Goal: Transaction & Acquisition: Book appointment/travel/reservation

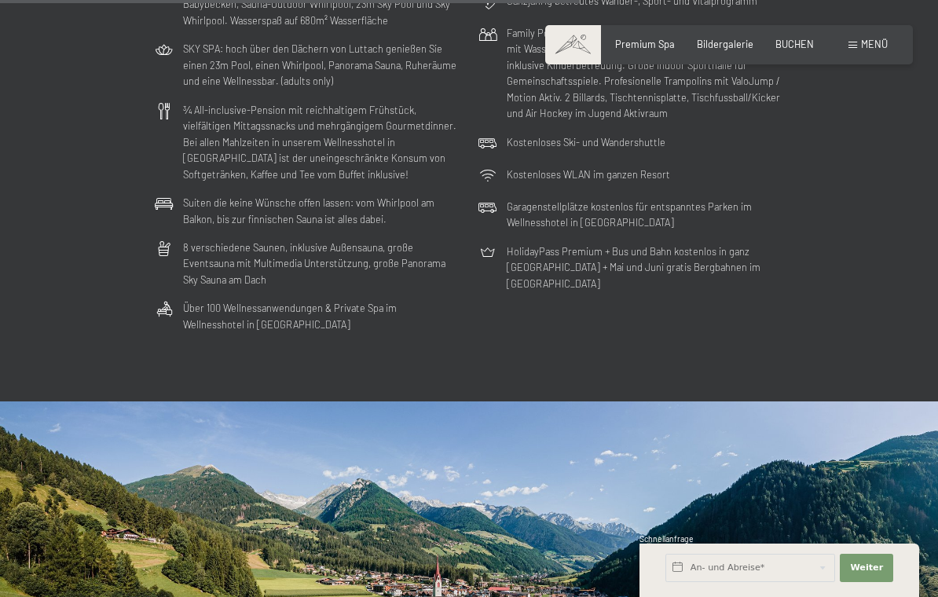
scroll to position [3538, 0]
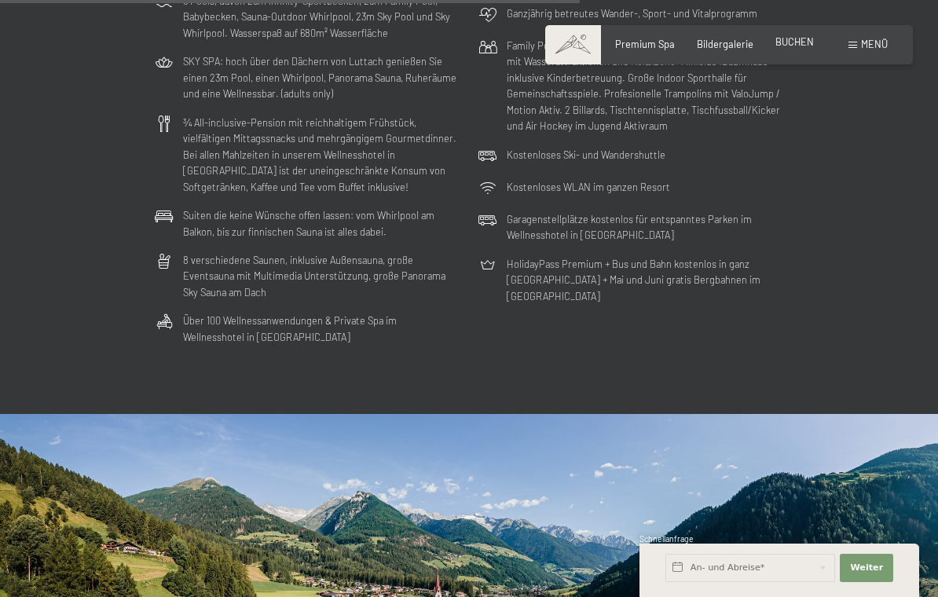
click at [790, 39] on span "BUCHEN" at bounding box center [794, 41] width 38 height 13
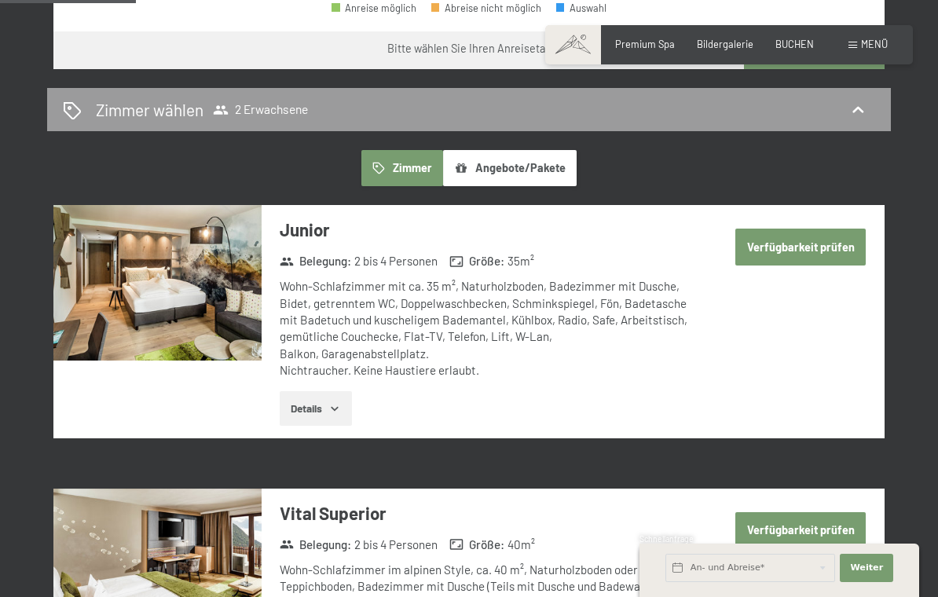
scroll to position [773, 0]
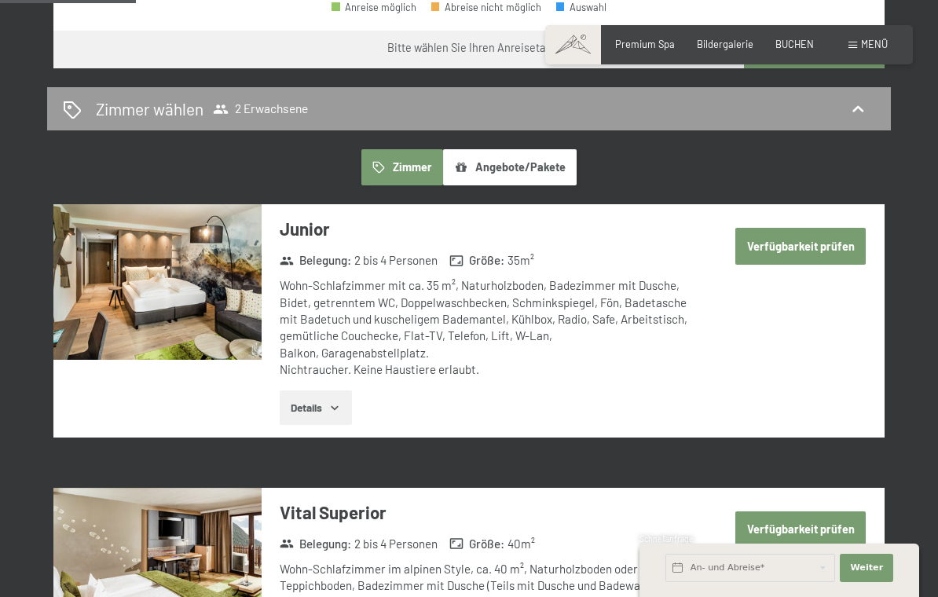
click at [326, 390] on button "Details" at bounding box center [315, 407] width 71 height 35
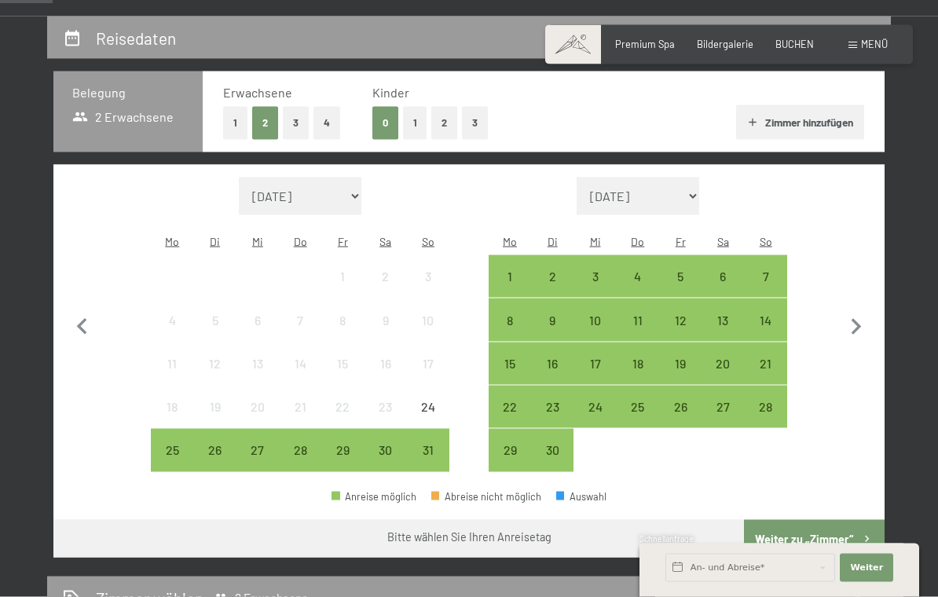
scroll to position [305, 0]
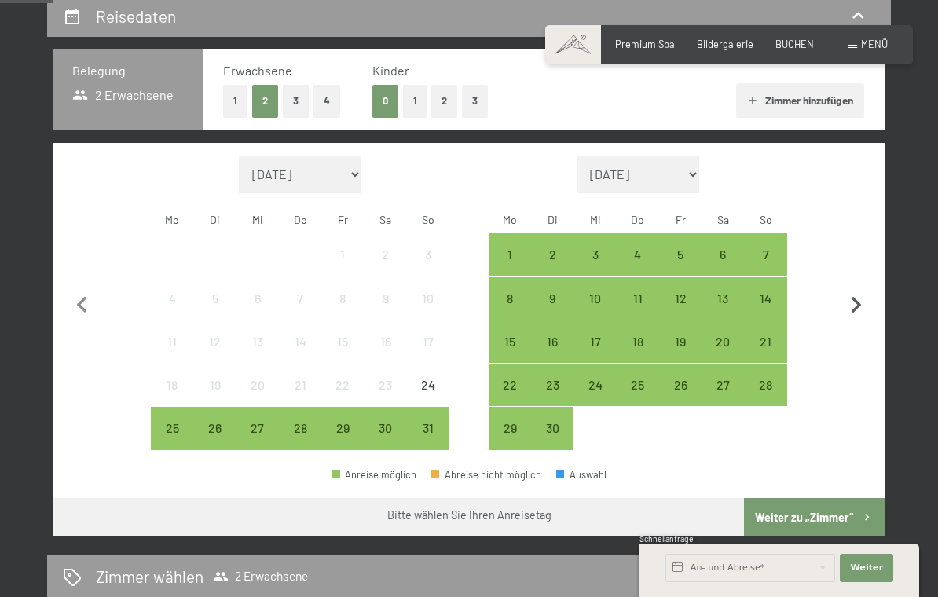
click at [857, 297] on icon "button" at bounding box center [856, 305] width 10 height 16
select select "2025-09-01"
select select "2025-10-01"
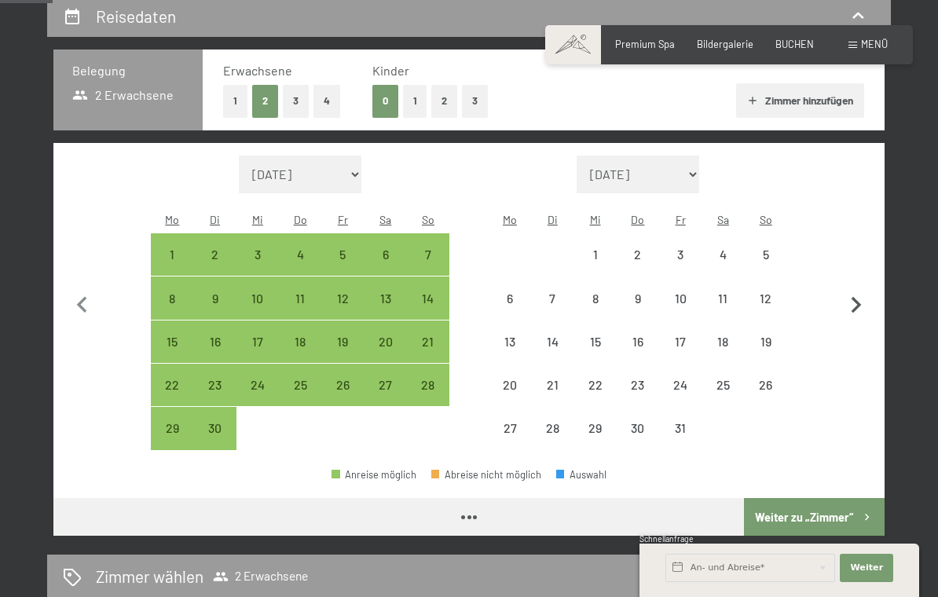
select select "2025-09-01"
select select "2025-10-01"
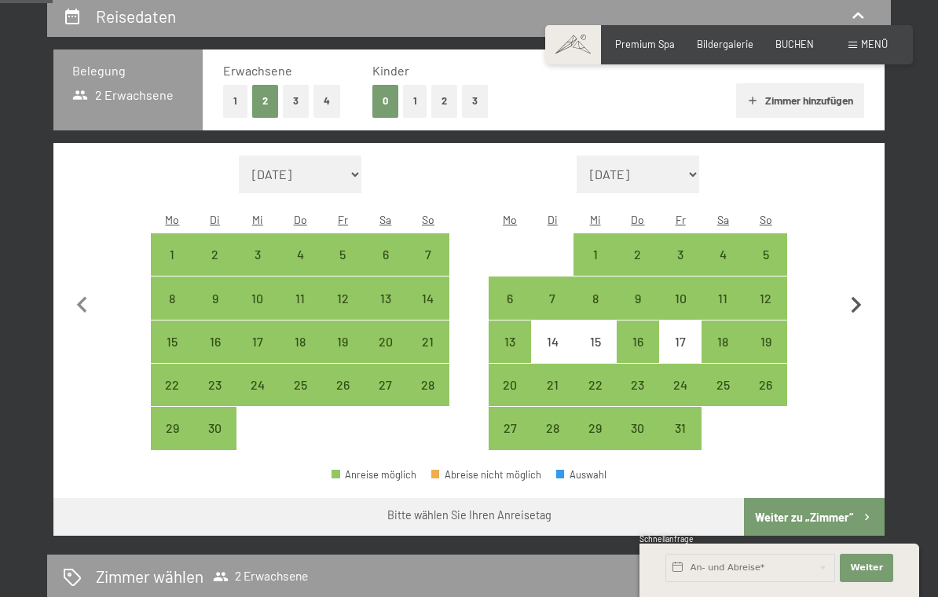
click at [849, 298] on icon "button" at bounding box center [855, 305] width 33 height 33
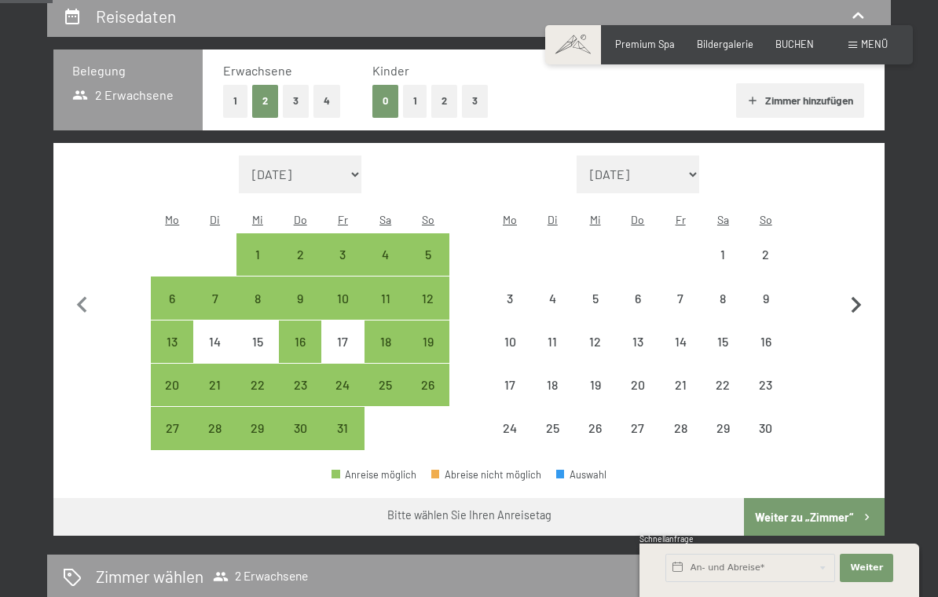
select select "2025-10-01"
select select "2025-11-01"
select select "2025-10-01"
select select "2025-11-01"
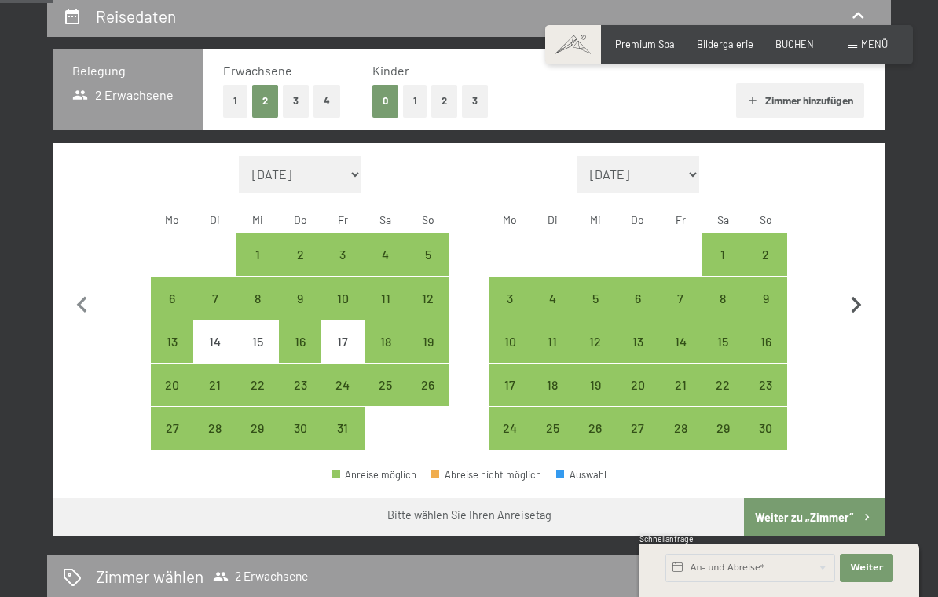
click at [867, 294] on icon "button" at bounding box center [855, 305] width 33 height 33
select select "2025-11-01"
select select "2025-12-01"
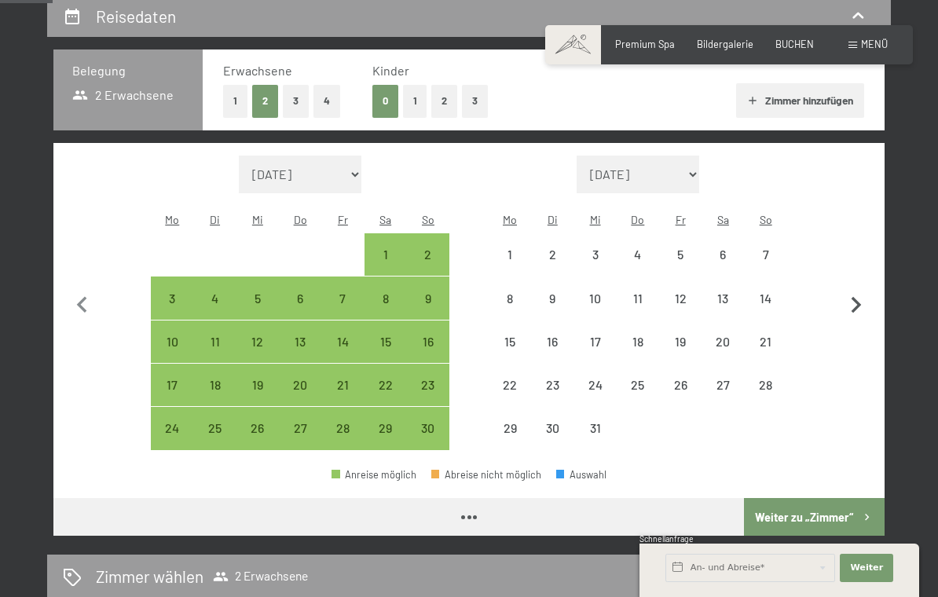
click at [864, 294] on icon "button" at bounding box center [855, 305] width 33 height 33
select select "2025-12-01"
select select "2026-01-01"
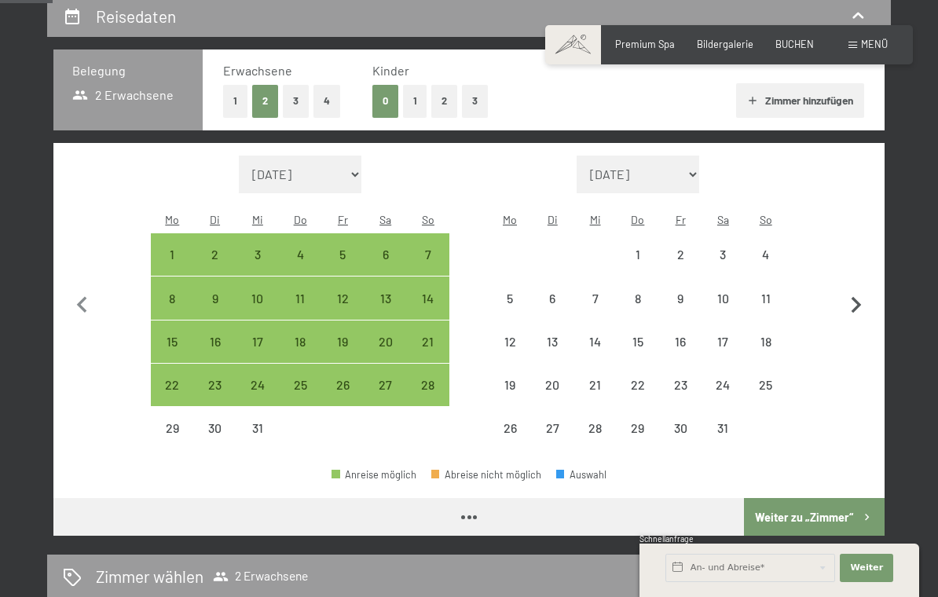
click at [863, 297] on icon "button" at bounding box center [855, 305] width 33 height 33
select select "2026-01-01"
select select "2026-02-01"
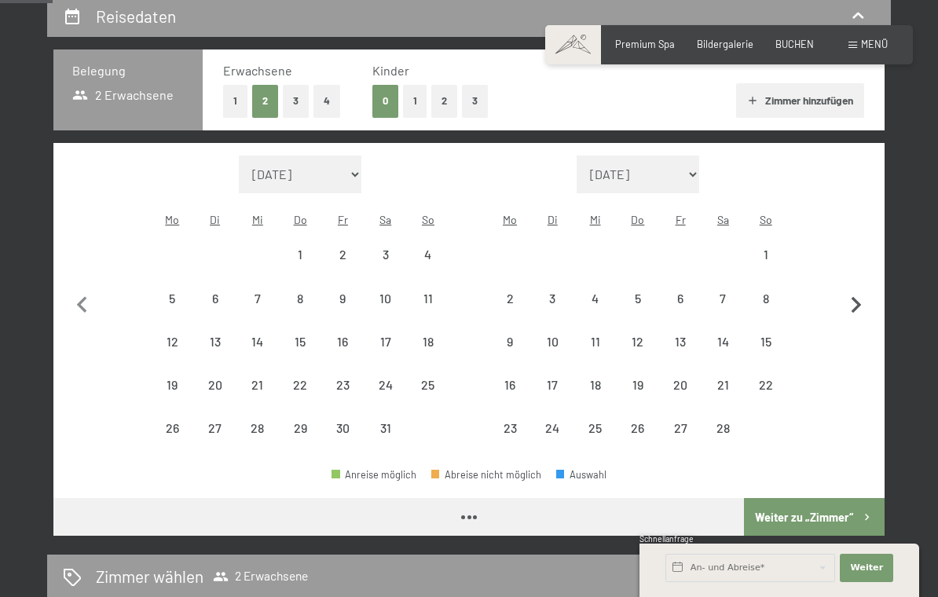
select select "2026-01-01"
select select "2026-02-01"
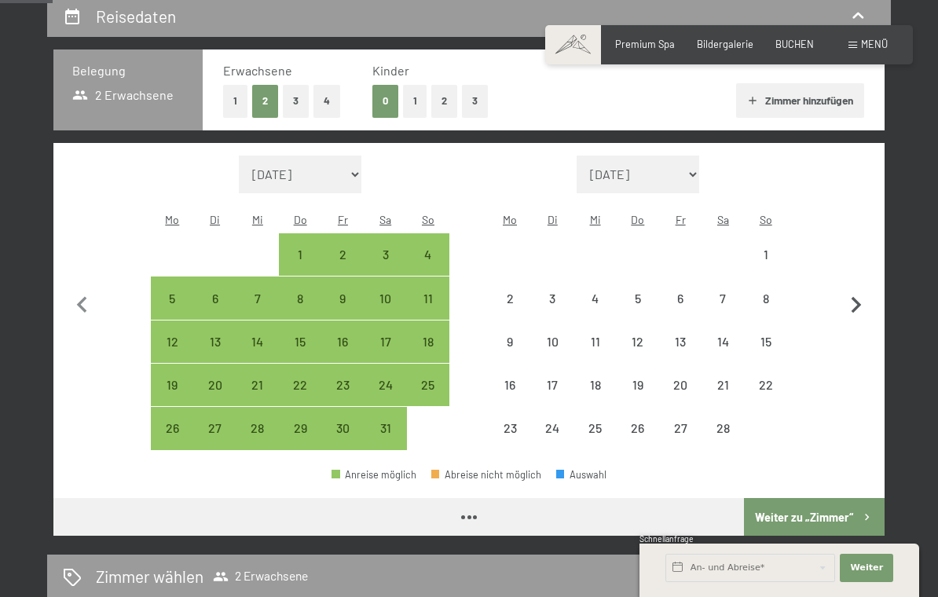
select select "2026-01-01"
select select "2026-02-01"
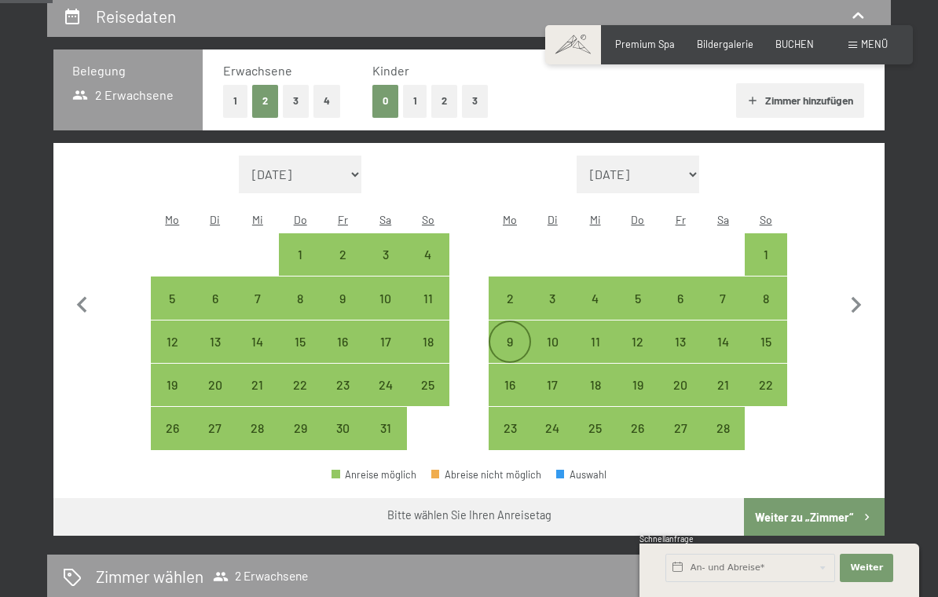
click at [511, 335] on div "9" at bounding box center [509, 354] width 39 height 39
select select "2026-01-01"
select select "2026-02-01"
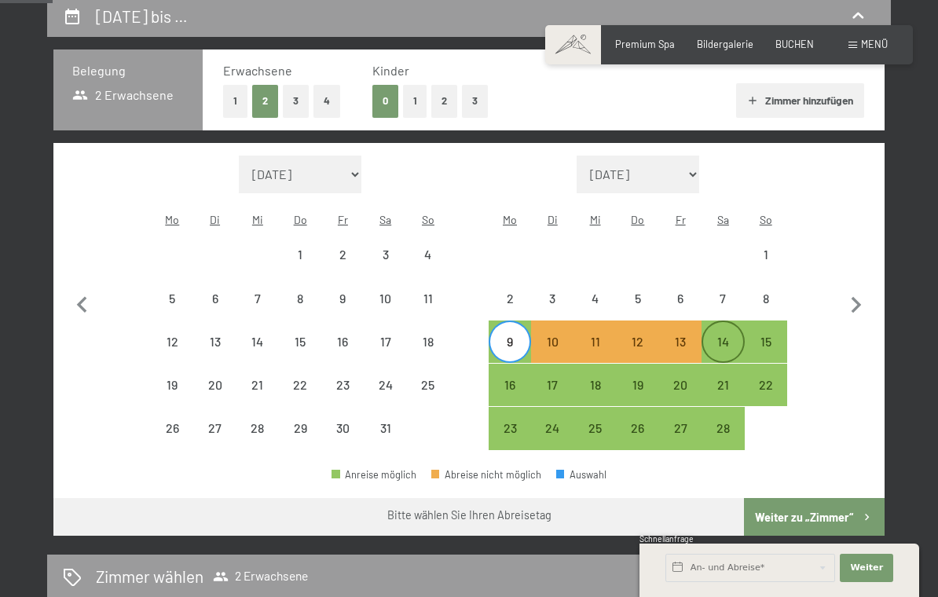
click at [724, 335] on div "14" at bounding box center [722, 354] width 39 height 39
select select "2026-01-01"
select select "2026-02-01"
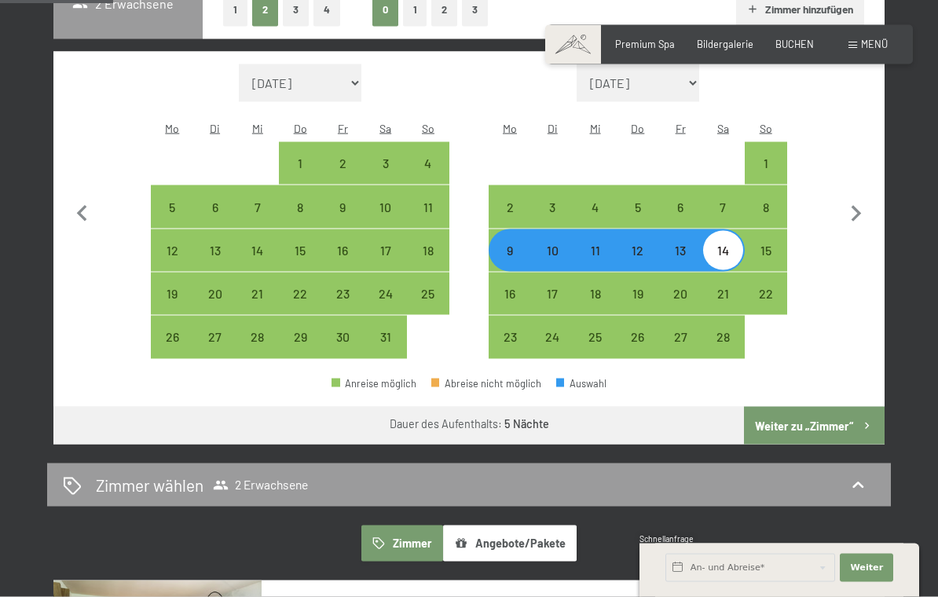
scroll to position [0, 0]
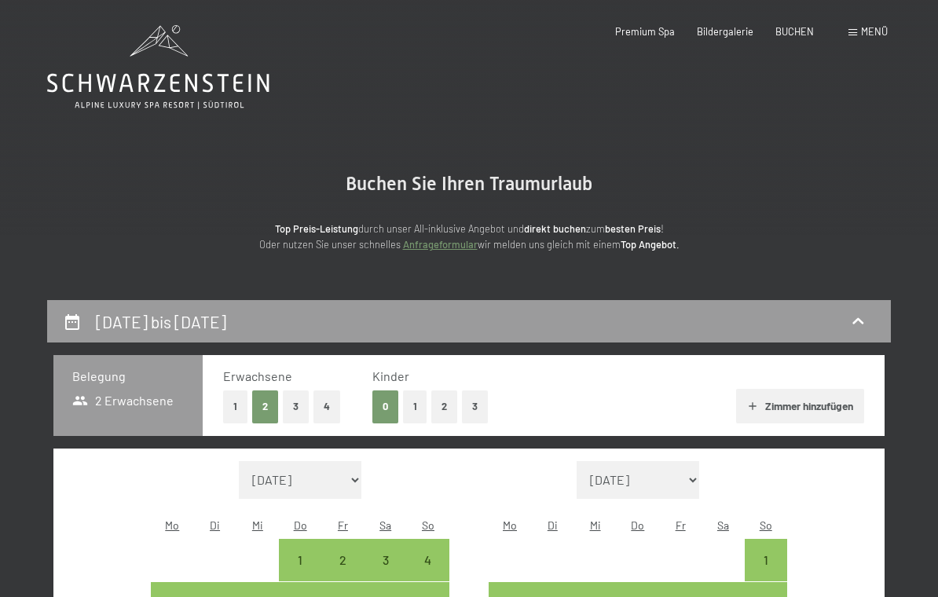
click at [107, 83] on icon at bounding box center [158, 67] width 222 height 84
